Goal: Task Accomplishment & Management: Use online tool/utility

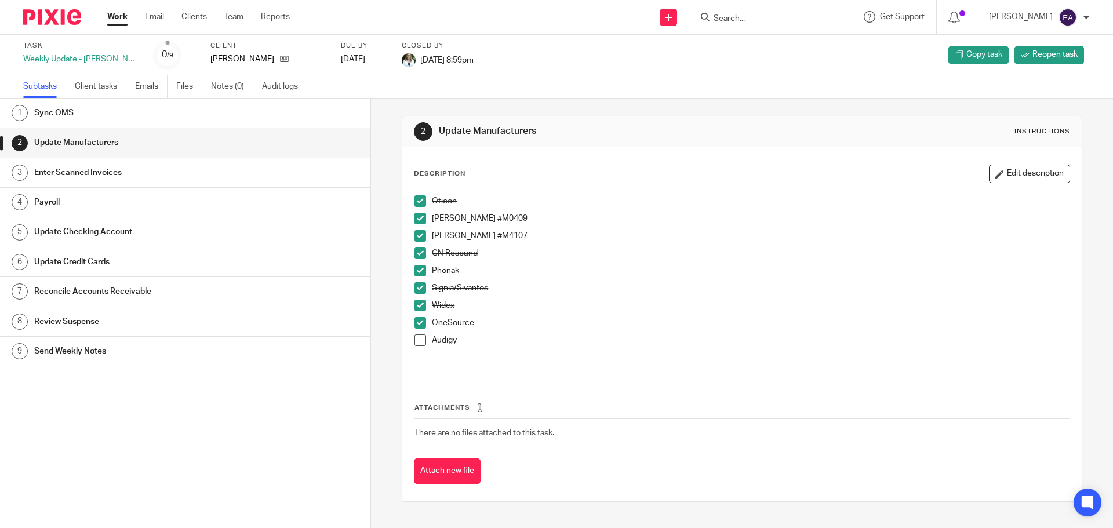
click at [418, 341] on span at bounding box center [420, 340] width 12 height 12
click at [774, 25] on div at bounding box center [770, 17] width 162 height 34
click at [771, 22] on input "Search" at bounding box center [764, 19] width 104 height 10
type input "BLAIS"
click at [776, 49] on link at bounding box center [795, 45] width 170 height 17
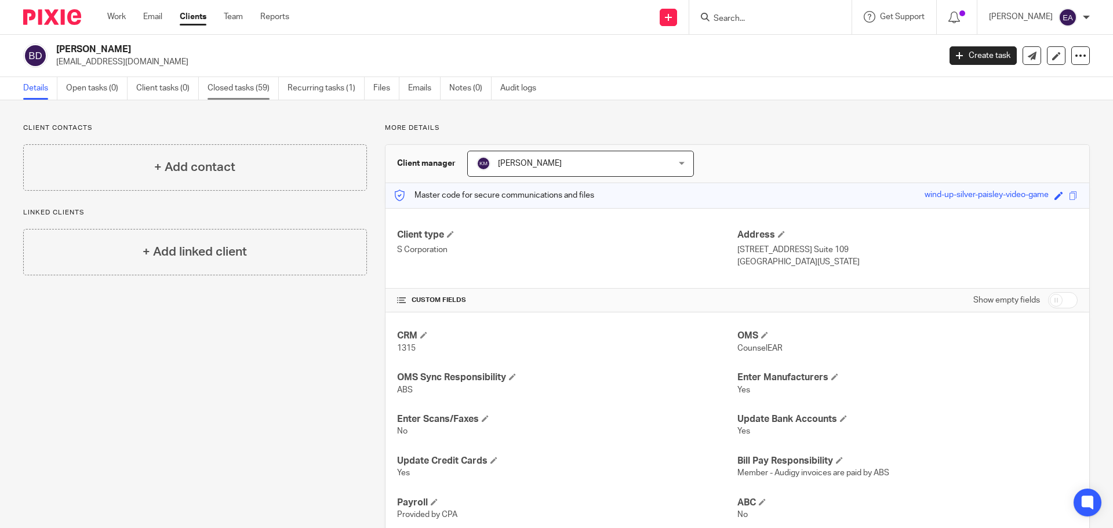
click at [258, 87] on link "Closed tasks (59)" at bounding box center [243, 88] width 71 height 23
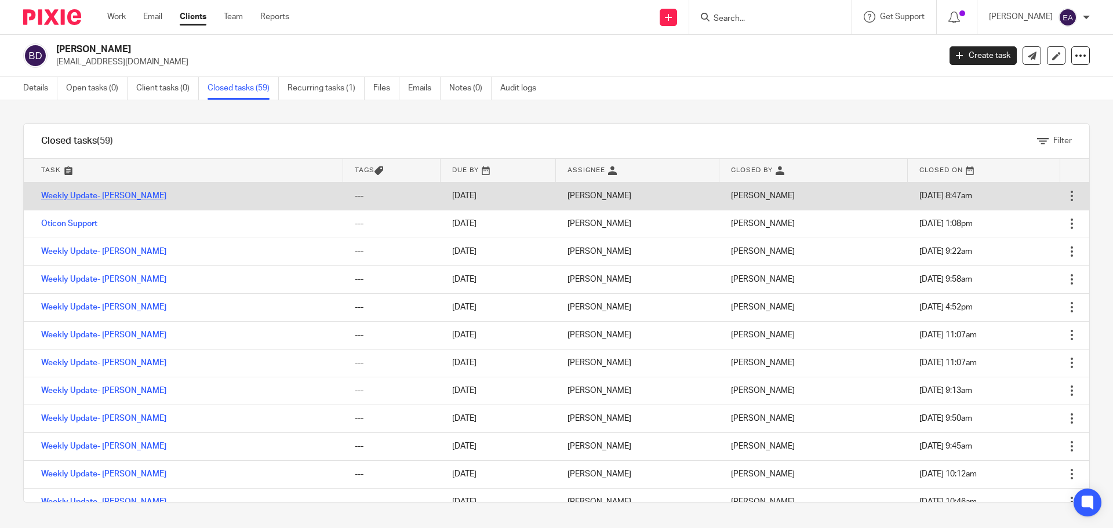
click at [119, 195] on link "Weekly Update- [PERSON_NAME]" at bounding box center [103, 196] width 125 height 8
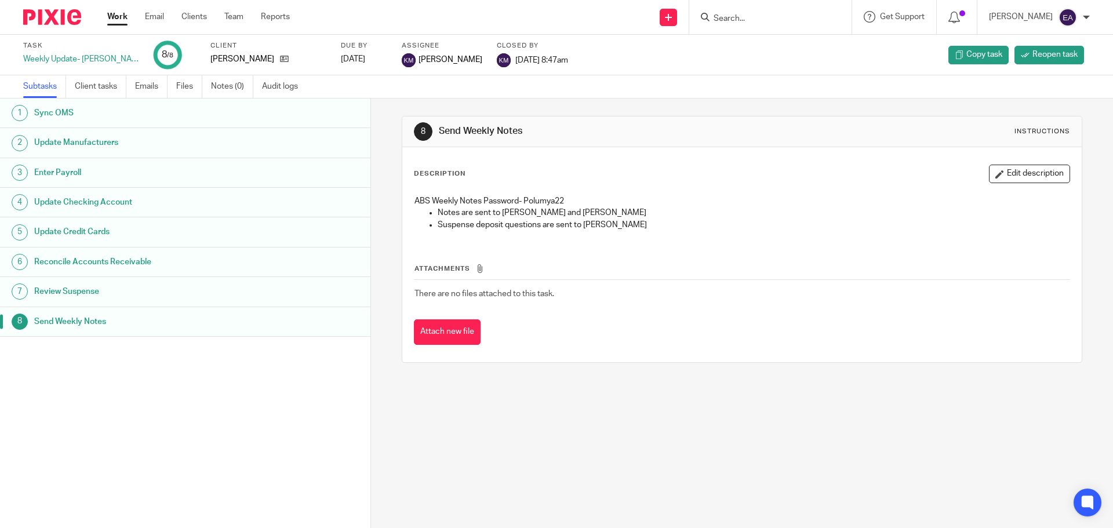
click at [63, 110] on h1 "Sync OMS" at bounding box center [142, 112] width 217 height 17
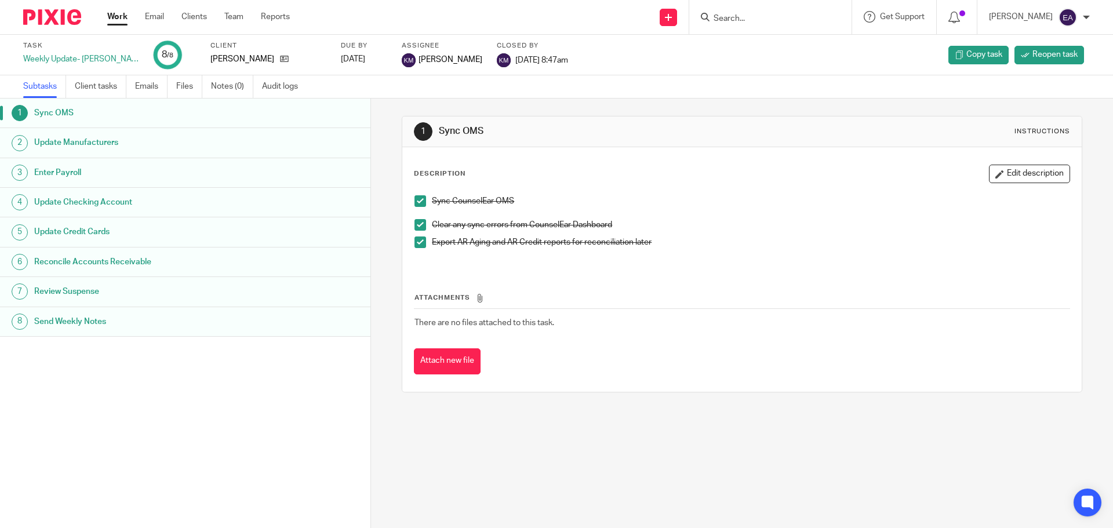
click at [69, 146] on h1 "Update Manufacturers" at bounding box center [142, 142] width 217 height 17
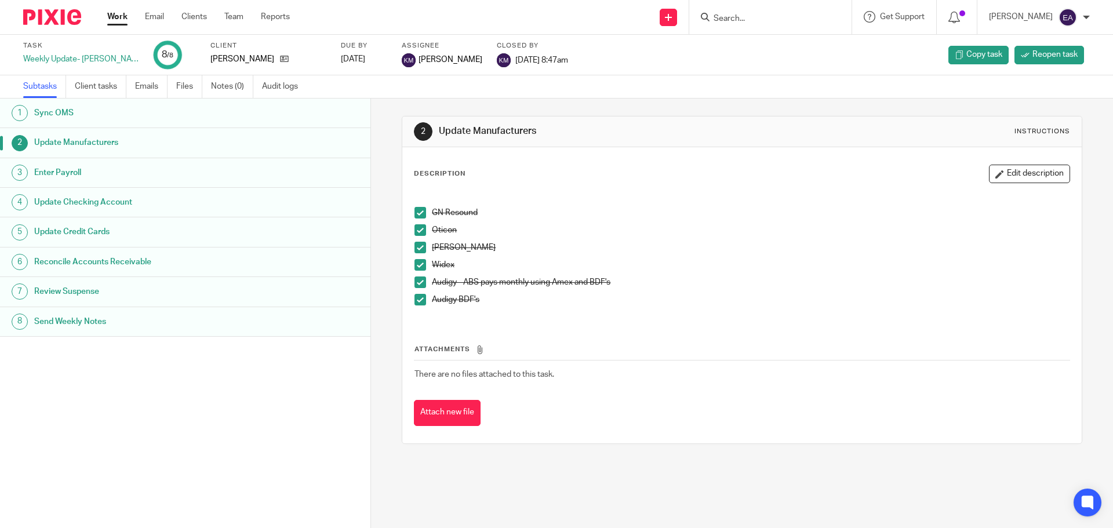
click at [414, 212] on span at bounding box center [420, 213] width 12 height 12
click at [417, 236] on span at bounding box center [420, 230] width 12 height 12
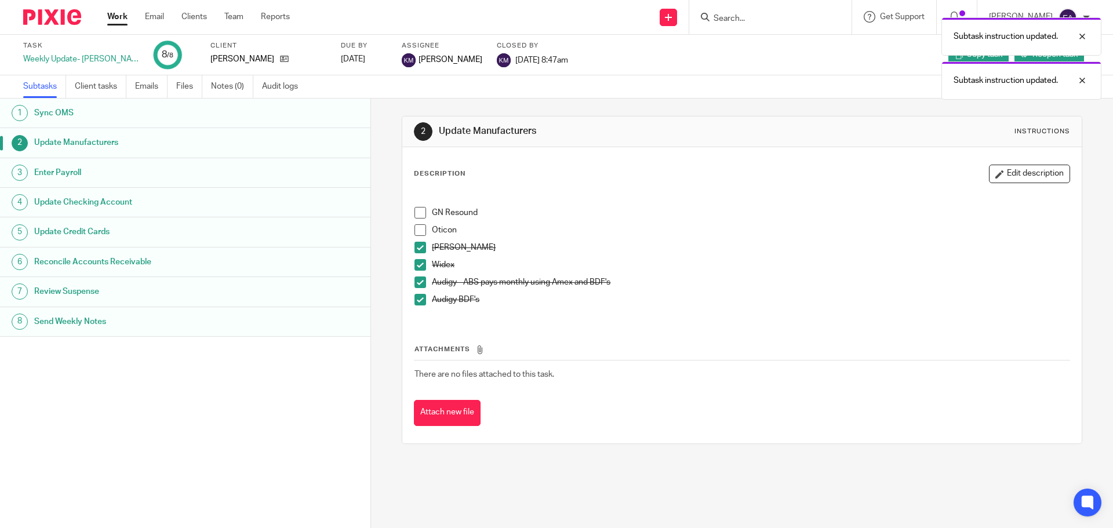
click at [421, 250] on li "Starkey" at bounding box center [741, 250] width 654 height 17
click at [422, 271] on li "Widex" at bounding box center [741, 267] width 654 height 17
click at [416, 267] on span at bounding box center [420, 265] width 12 height 12
click at [419, 281] on span at bounding box center [420, 283] width 12 height 12
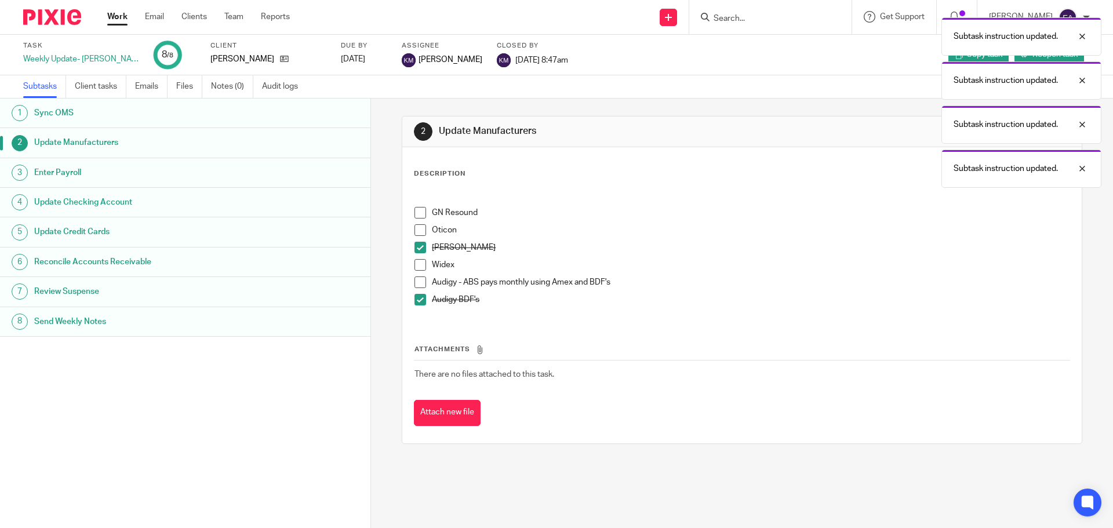
click at [419, 299] on span at bounding box center [420, 300] width 12 height 12
click at [421, 240] on li "Oticon" at bounding box center [741, 232] width 654 height 17
click at [420, 242] on span at bounding box center [420, 248] width 12 height 12
click at [103, 200] on h1 "Update Checking Account" at bounding box center [142, 202] width 217 height 17
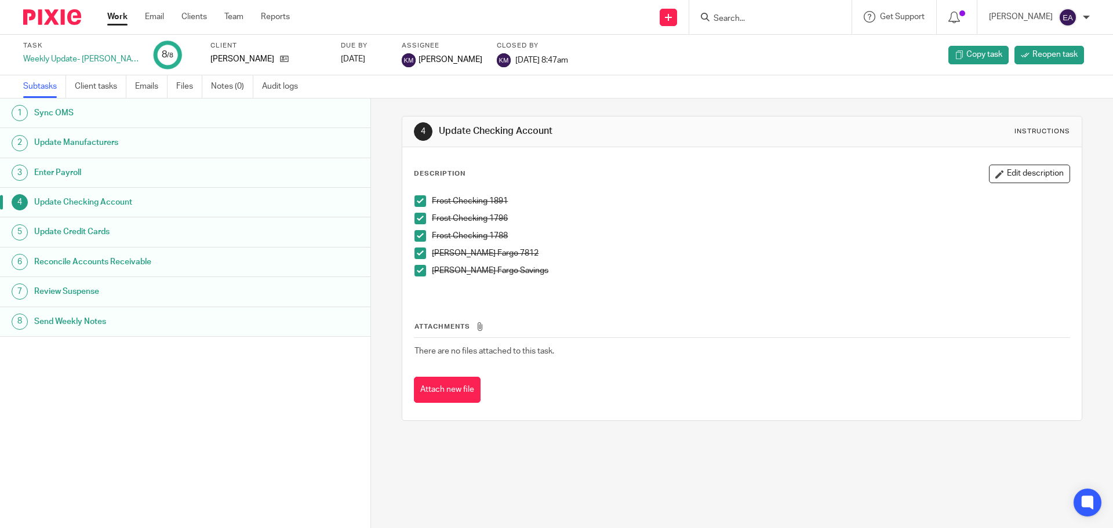
click at [48, 166] on h1 "Enter Payroll" at bounding box center [142, 172] width 217 height 17
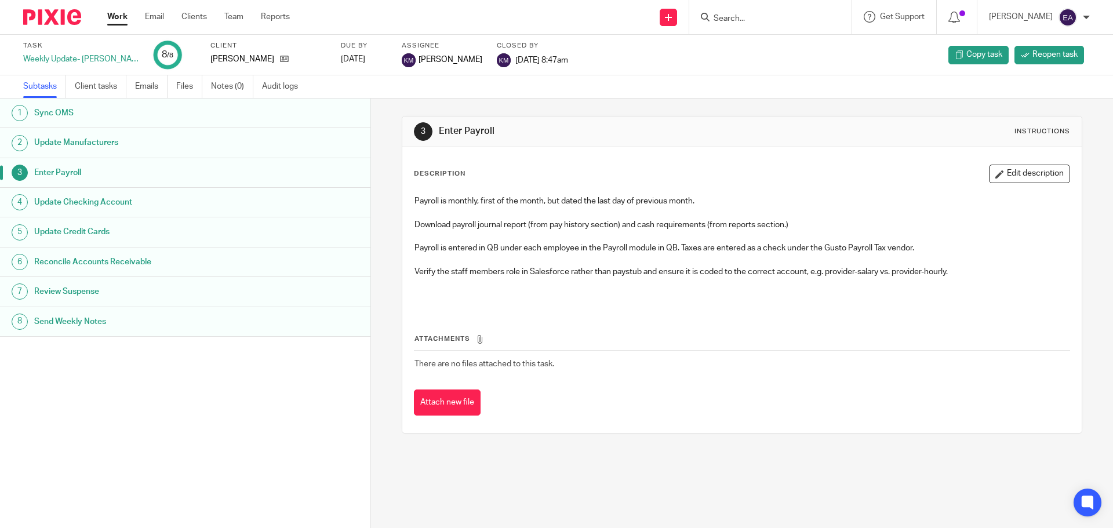
click at [130, 142] on h1 "Update Manufacturers" at bounding box center [142, 142] width 217 height 17
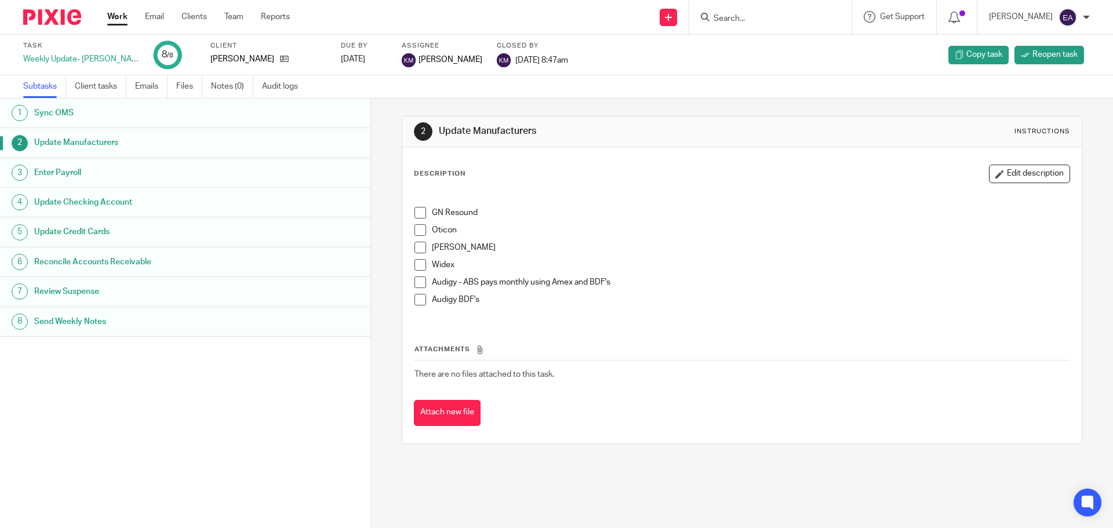
click at [416, 214] on span at bounding box center [420, 213] width 12 height 12
click at [414, 228] on span at bounding box center [420, 230] width 12 height 12
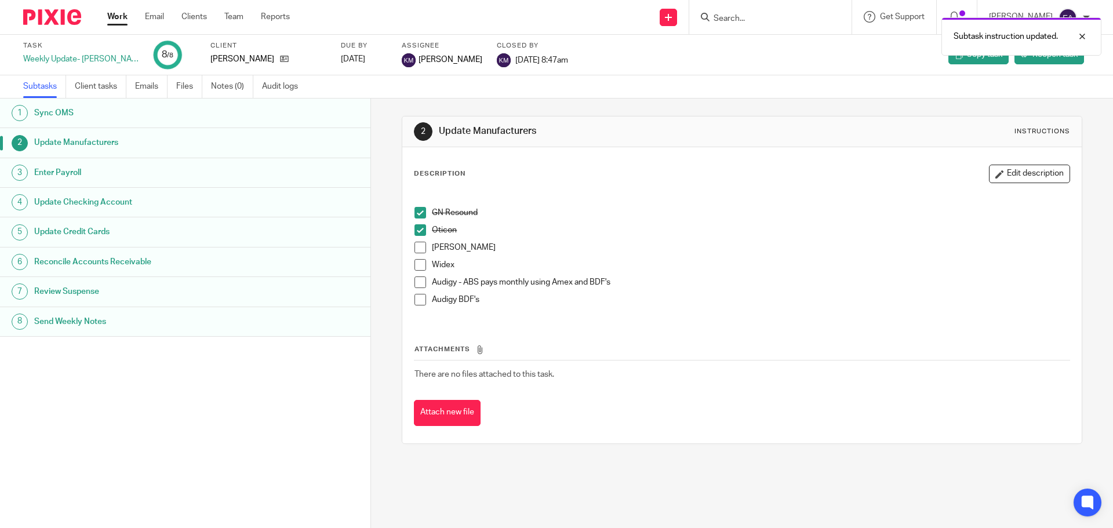
click at [414, 249] on span at bounding box center [420, 248] width 12 height 12
click at [414, 271] on li "Widex" at bounding box center [741, 267] width 654 height 17
click at [414, 267] on span at bounding box center [420, 265] width 12 height 12
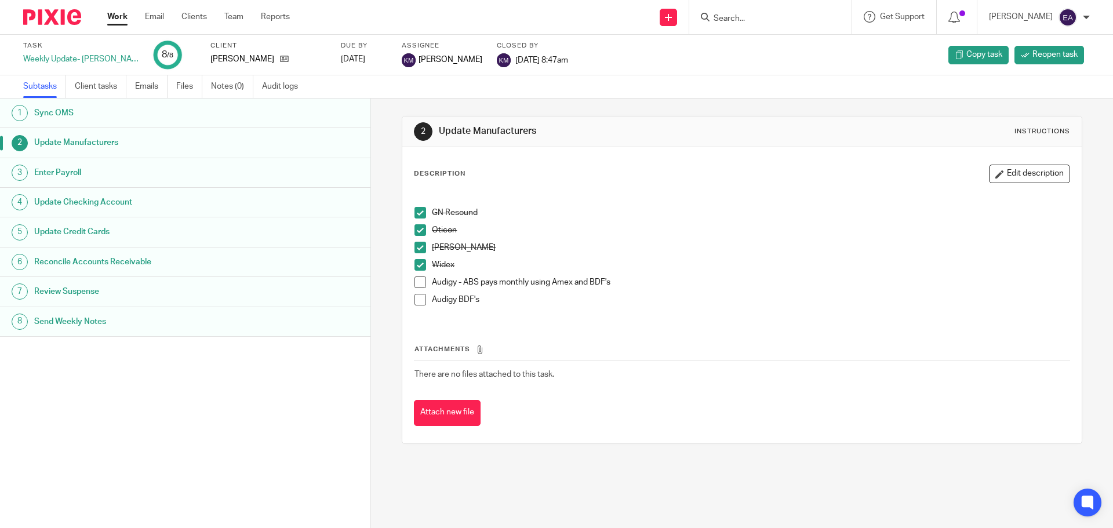
click at [419, 279] on span at bounding box center [420, 283] width 12 height 12
click at [417, 301] on span at bounding box center [420, 300] width 12 height 12
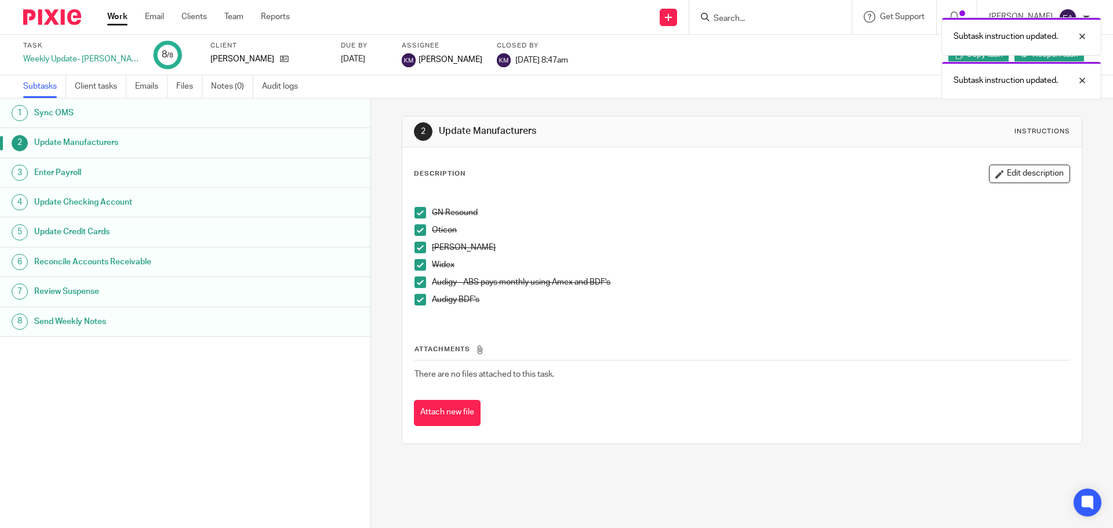
click at [104, 197] on h1 "Update Checking Account" at bounding box center [142, 202] width 217 height 17
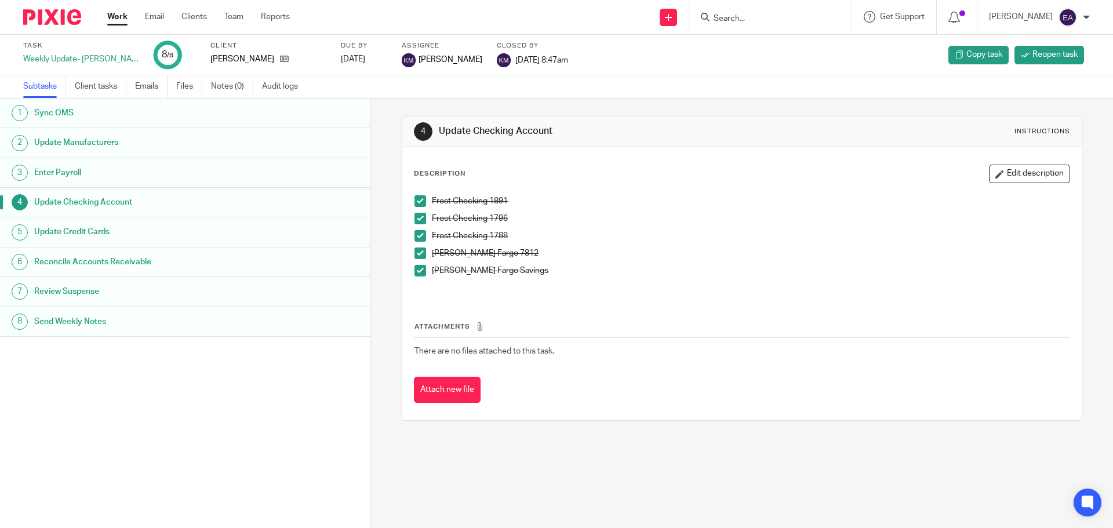
click at [416, 259] on span at bounding box center [420, 254] width 12 height 12
click at [417, 271] on span at bounding box center [420, 271] width 12 height 12
